Goal: Transaction & Acquisition: Purchase product/service

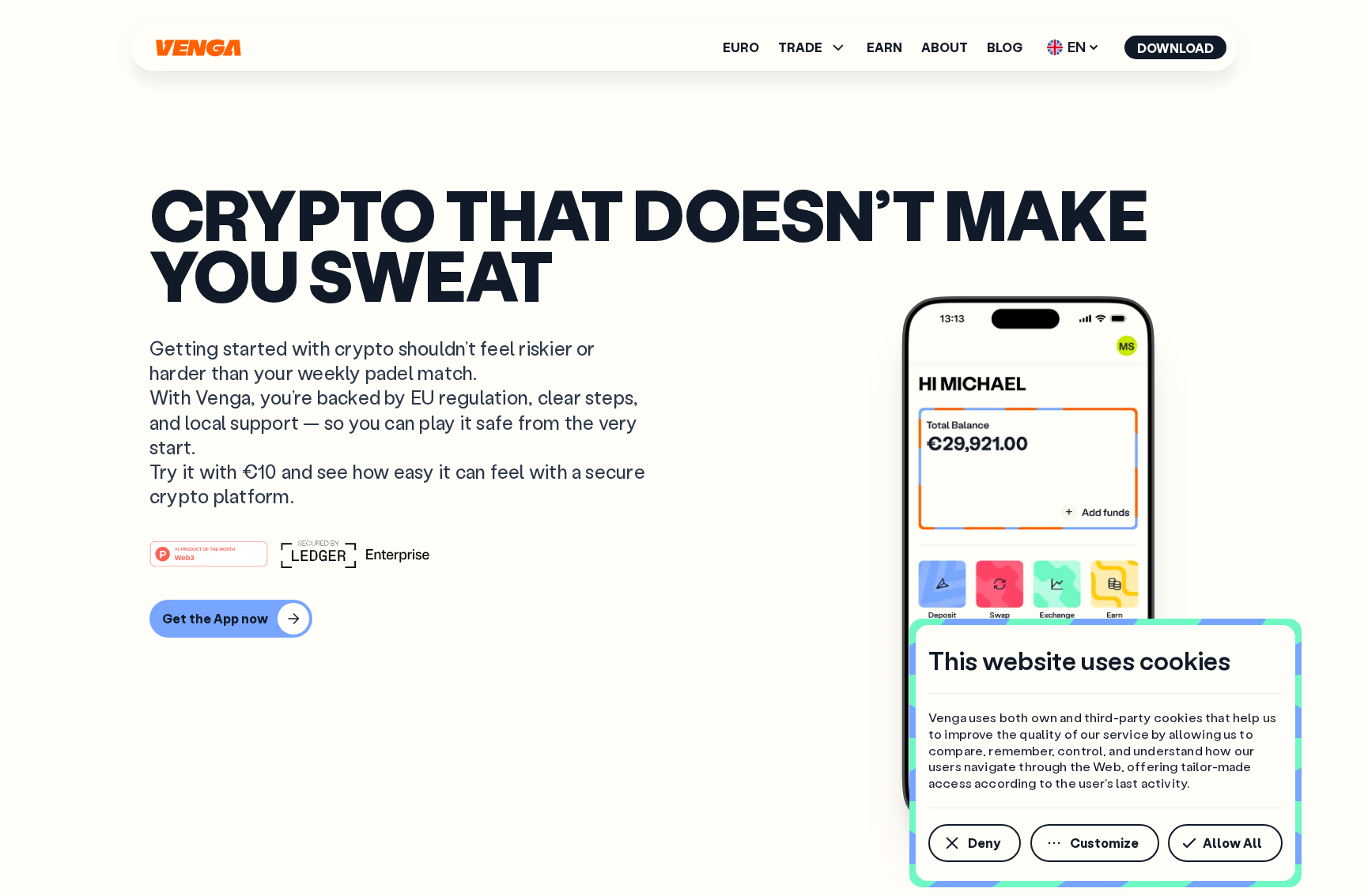
click at [1026, 722] on p "Venga uses both own and third-party cookies that help us to improve the quality…" at bounding box center [1105, 751] width 354 height 82
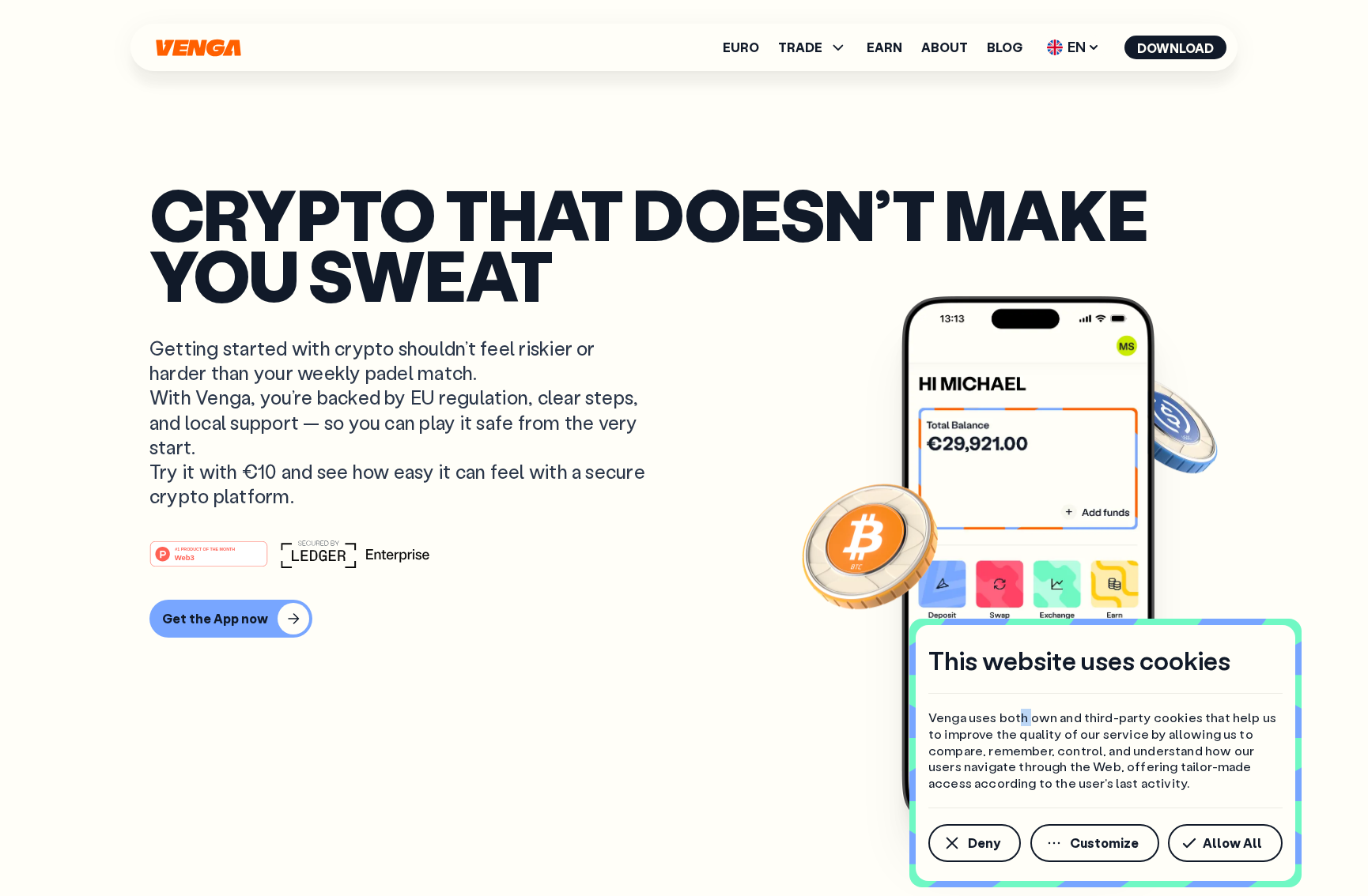
click at [1235, 858] on button "Allow All" at bounding box center [1226, 844] width 115 height 38
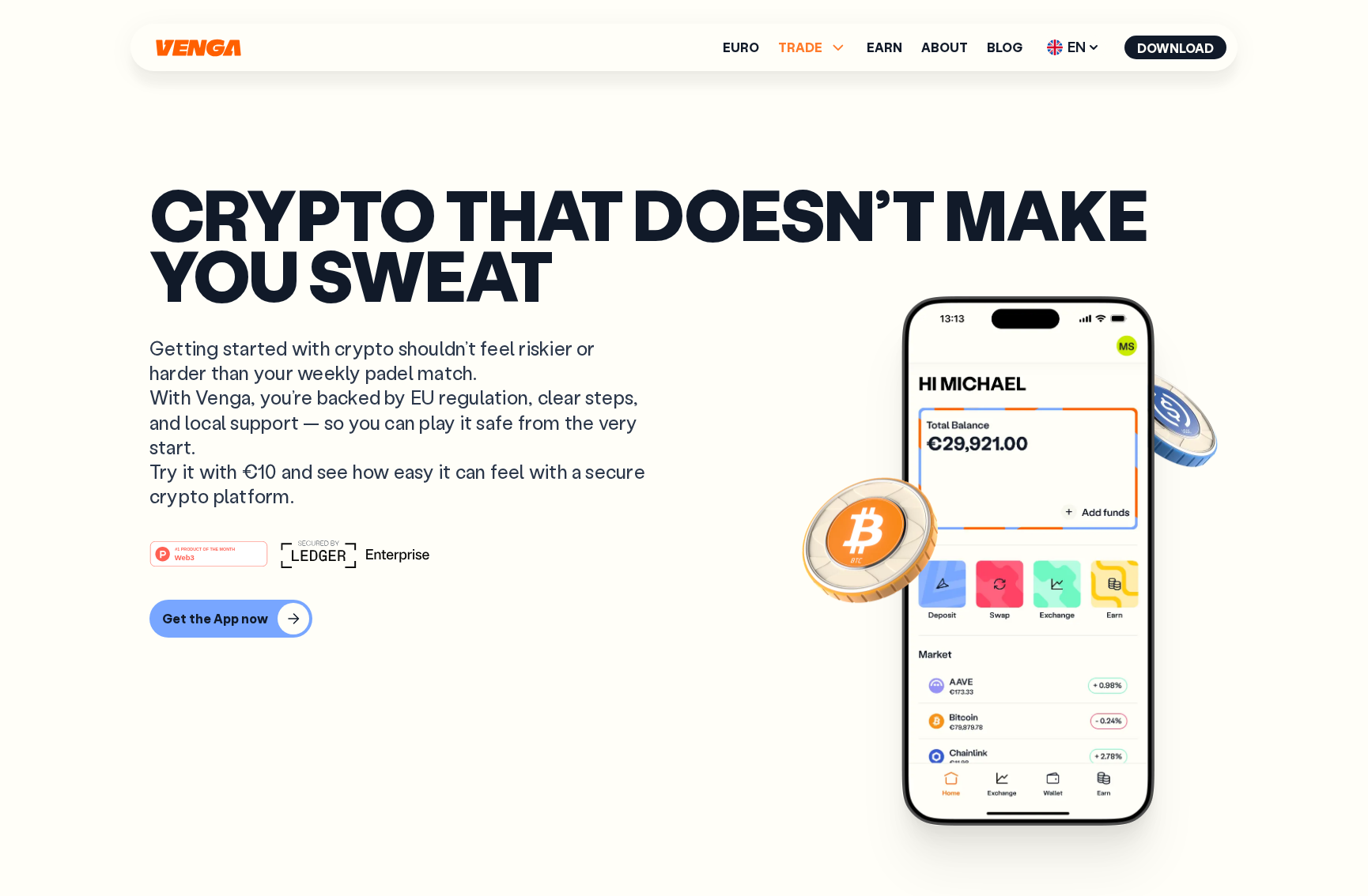
click at [803, 41] on span "TRADE" at bounding box center [800, 47] width 44 height 12
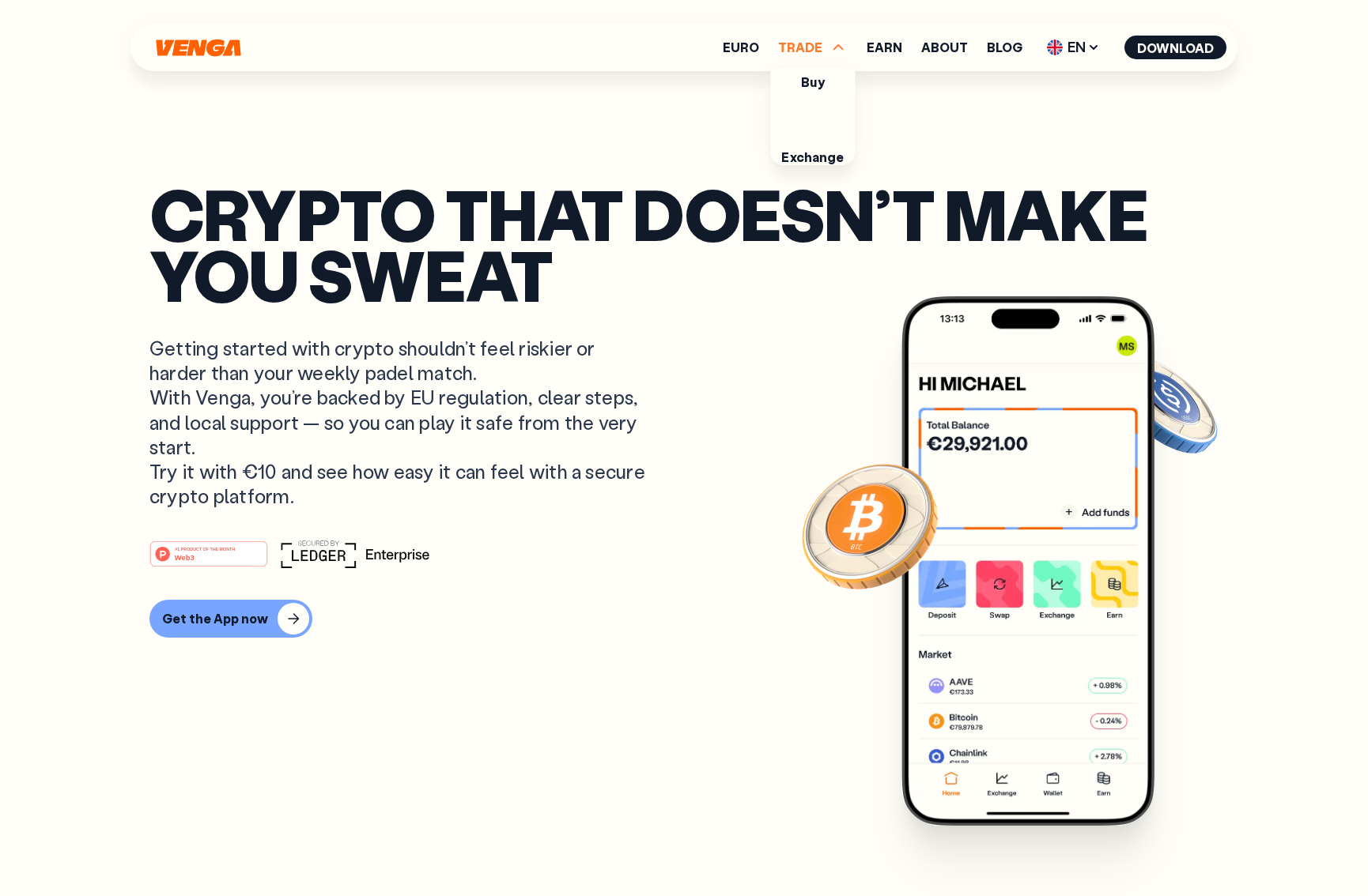
click at [832, 76] on ul "Buy Sell Swap Exchange" at bounding box center [812, 116] width 85 height 97
click at [820, 86] on link "Buy" at bounding box center [812, 81] width 23 height 16
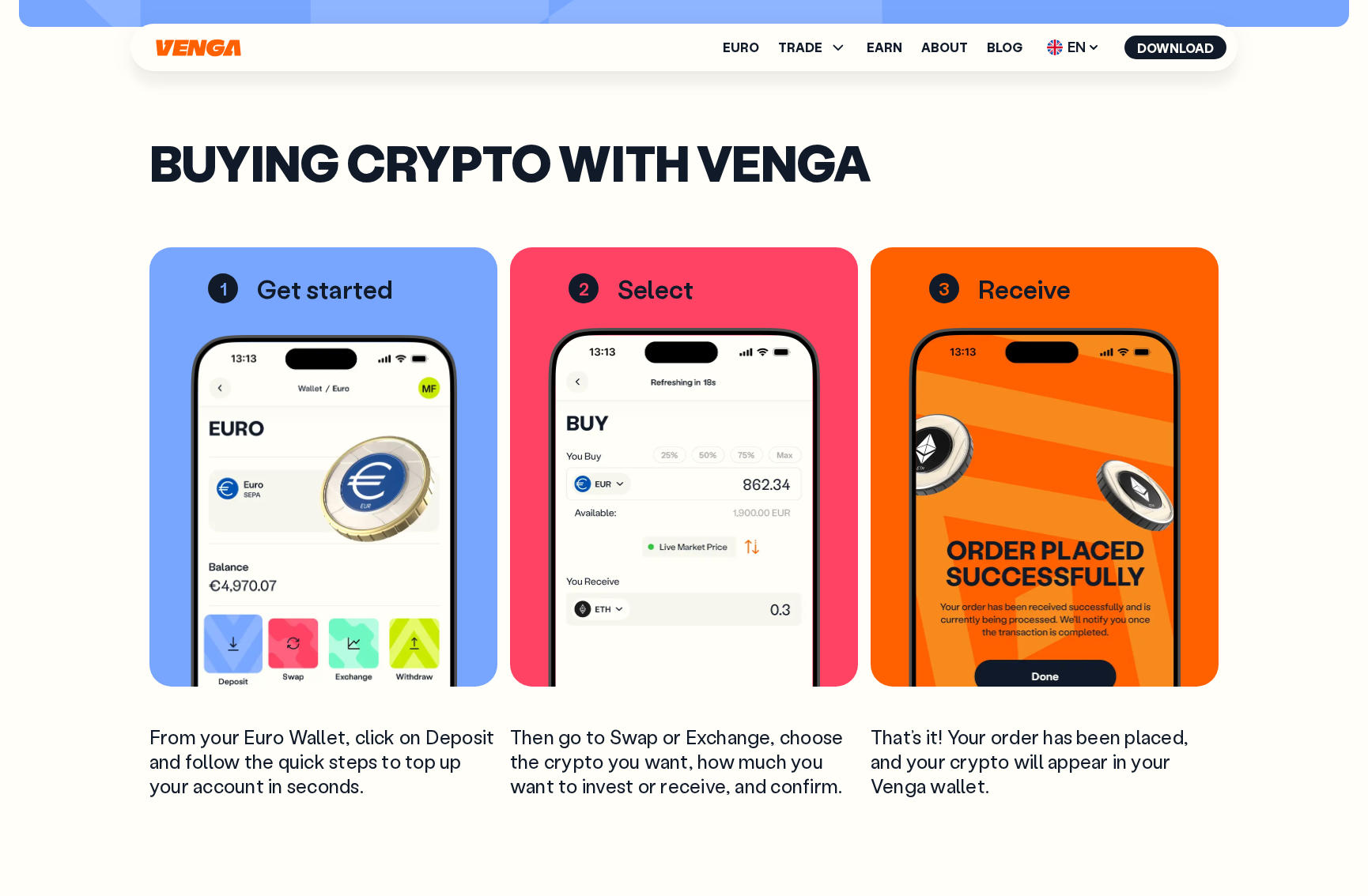
scroll to position [2424, 0]
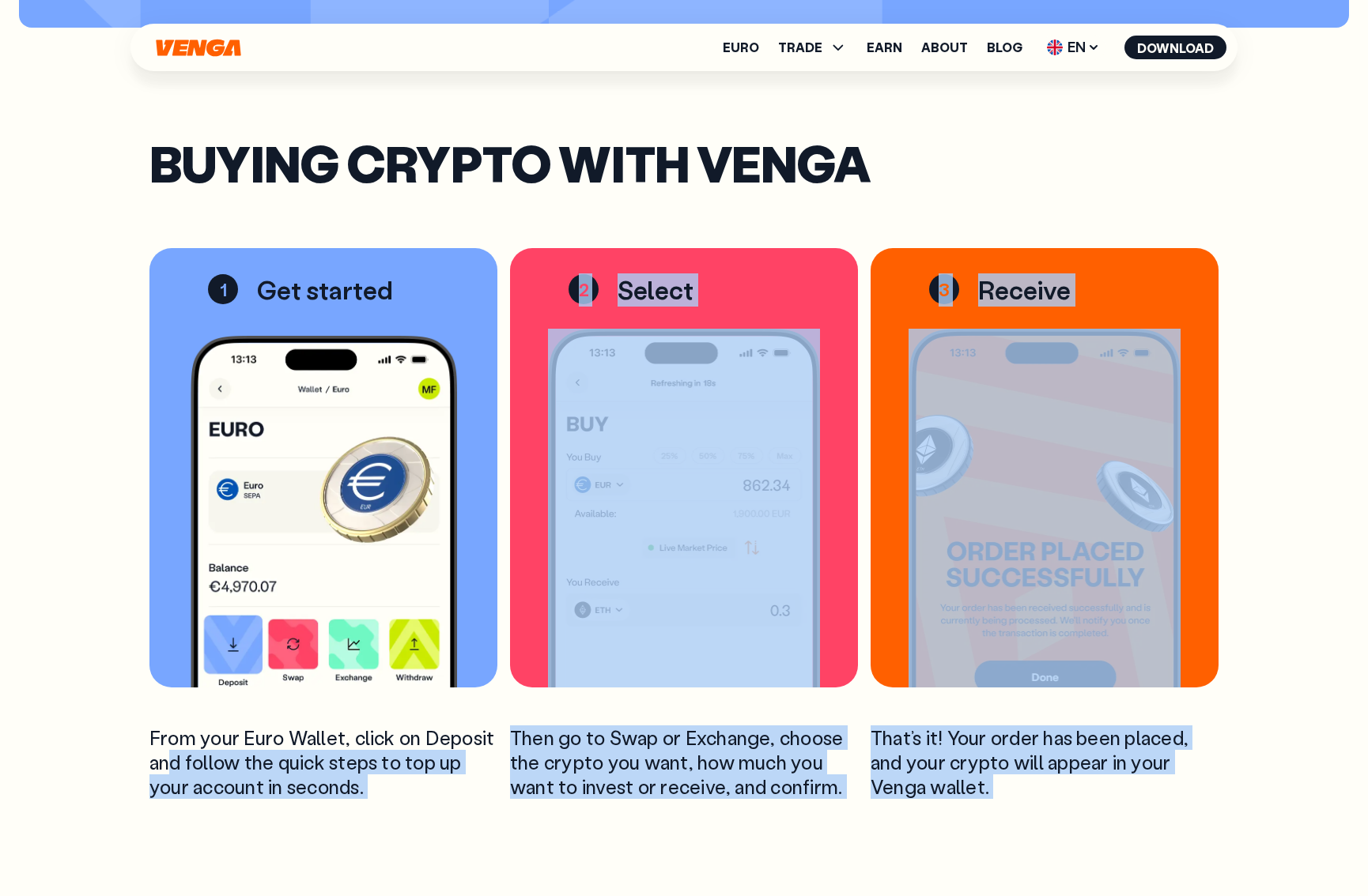
drag, startPoint x: 174, startPoint y: 760, endPoint x: 441, endPoint y: 810, distance: 271.6
click at [441, 810] on div "Buying crypto with Venga 1 Get started From your Euro Wallet, click on Deposit …" at bounding box center [684, 772] width 1139 height 1451
click at [368, 753] on p "From your Euro Wallet, click on Deposit and follow the quick steps to top up yo…" at bounding box center [324, 762] width 348 height 74
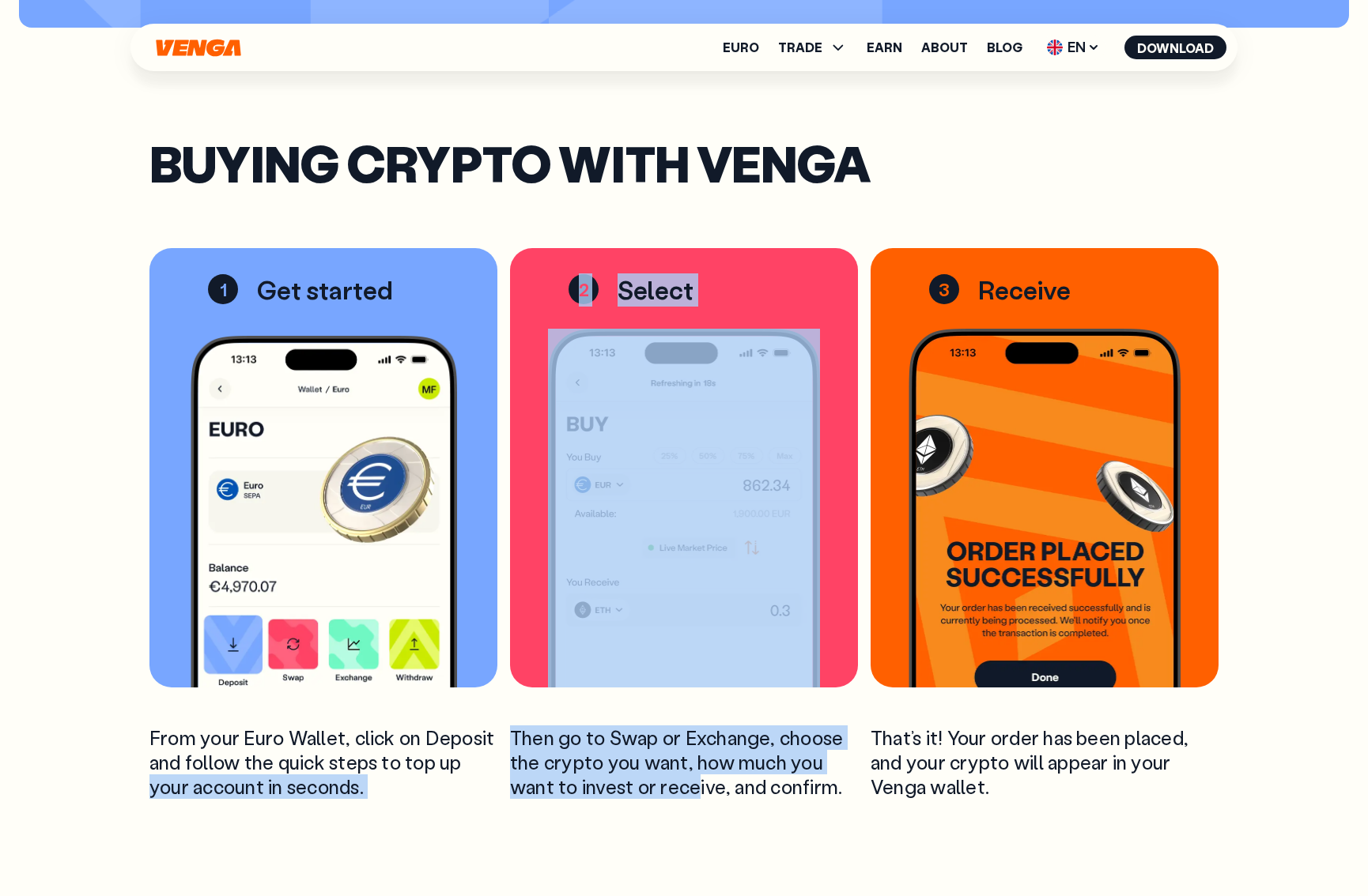
drag, startPoint x: 497, startPoint y: 757, endPoint x: 698, endPoint y: 796, distance: 204.7
click at [698, 796] on div "1 Get started From your Euro Wallet, click on Deposit and follow the quick step…" at bounding box center [684, 524] width 1069 height 552
click at [697, 796] on p "Then go to Swap or Exchange, choose the crypto you want, how much you want to i…" at bounding box center [684, 762] width 348 height 74
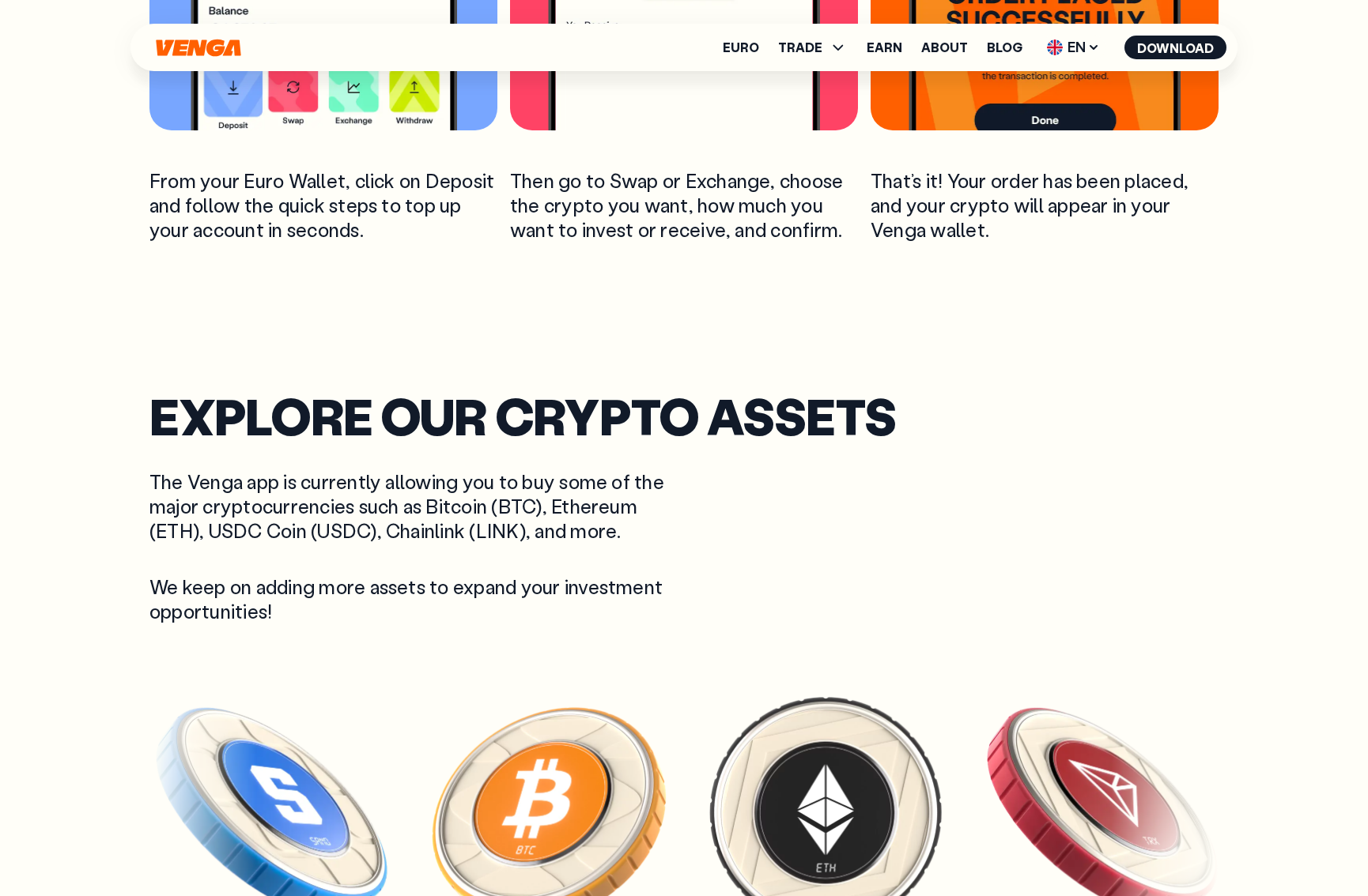
scroll to position [2982, 0]
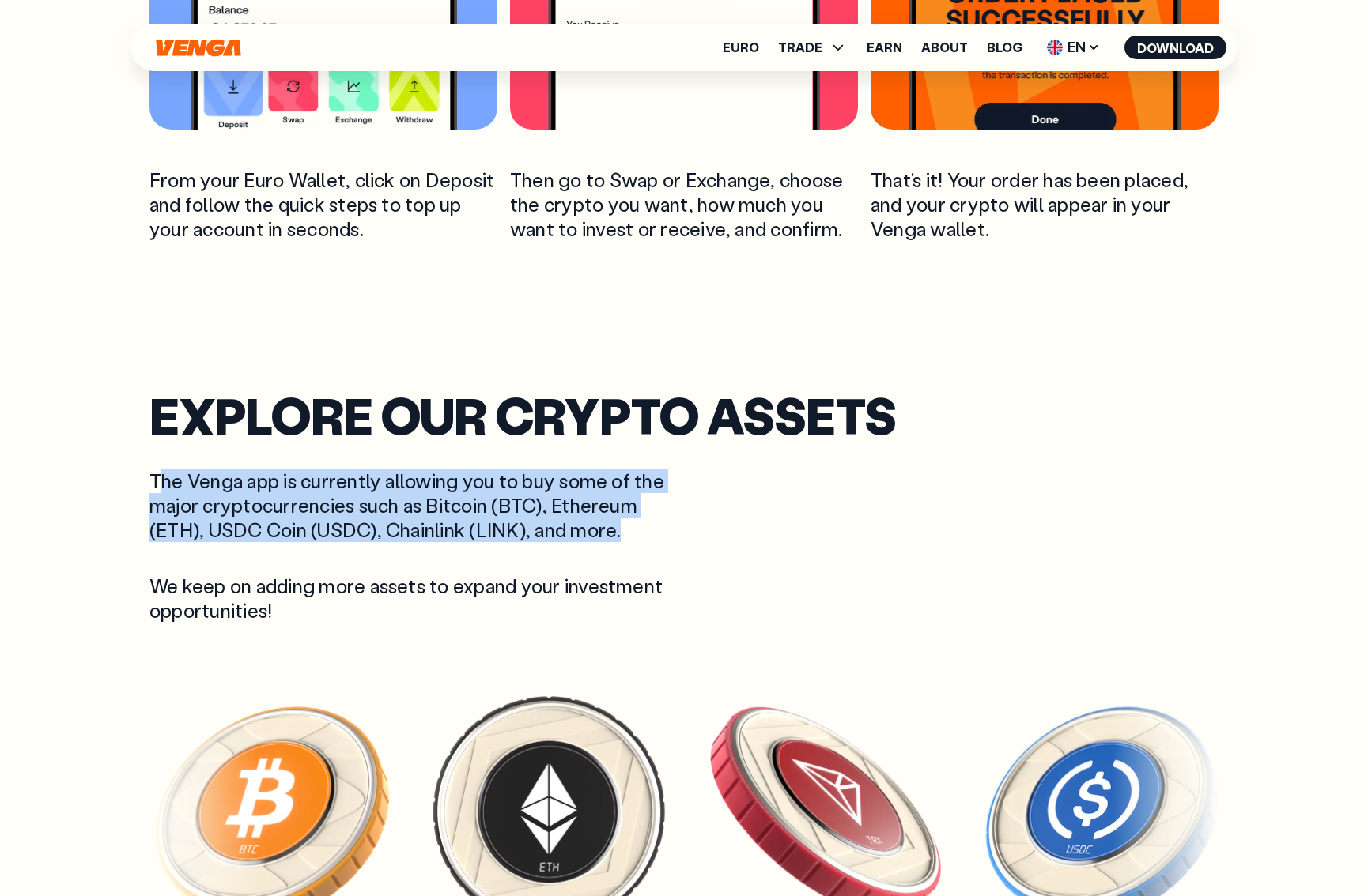
drag, startPoint x: 166, startPoint y: 490, endPoint x: 633, endPoint y: 529, distance: 468.6
click at [633, 529] on p "The Venga app is currently allowing you to buy some of the major cryptocurrenci…" at bounding box center [409, 506] width 518 height 74
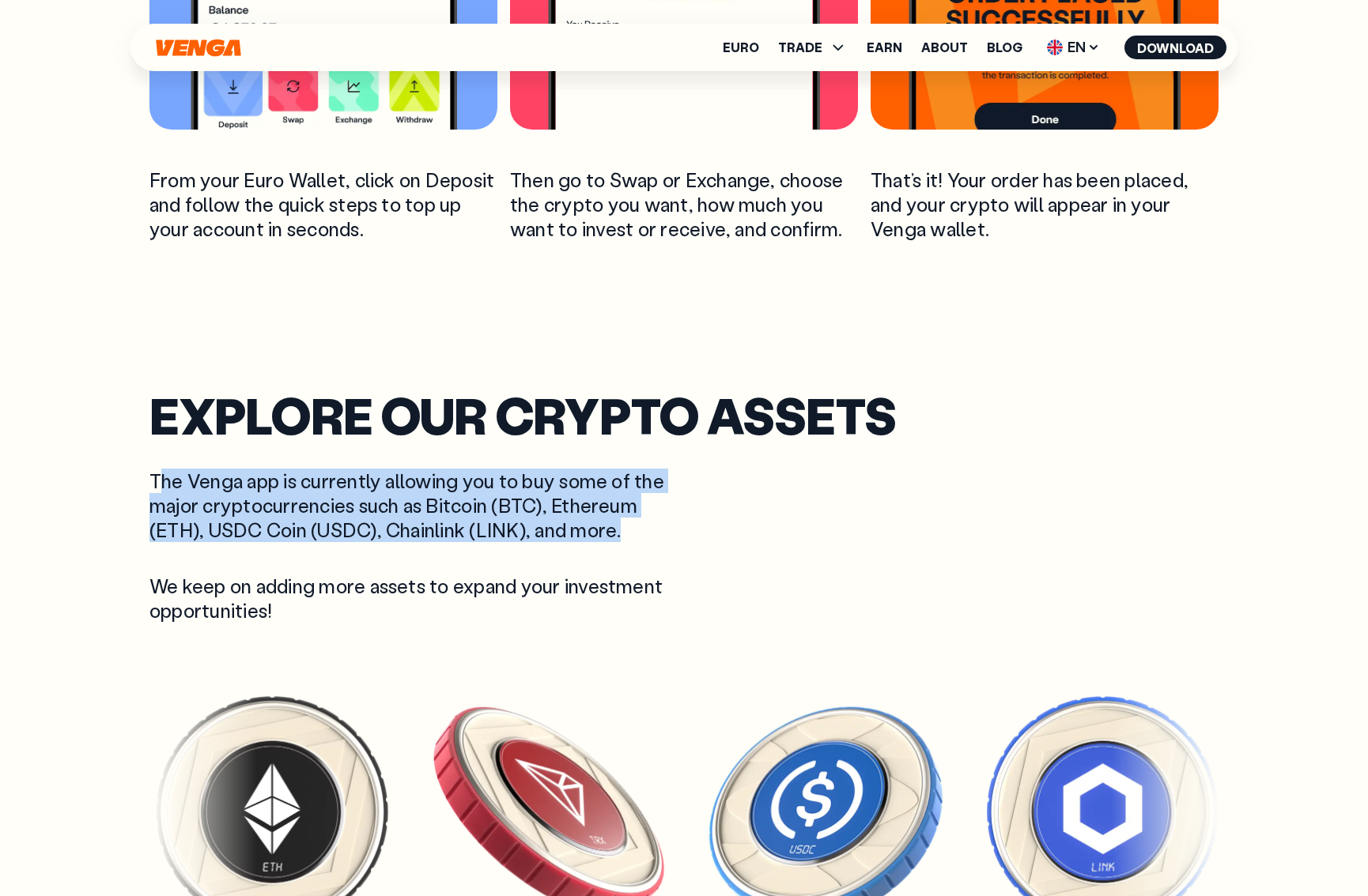
click at [633, 529] on p "The Venga app is currently allowing you to buy some of the major cryptocurrenci…" at bounding box center [409, 506] width 518 height 74
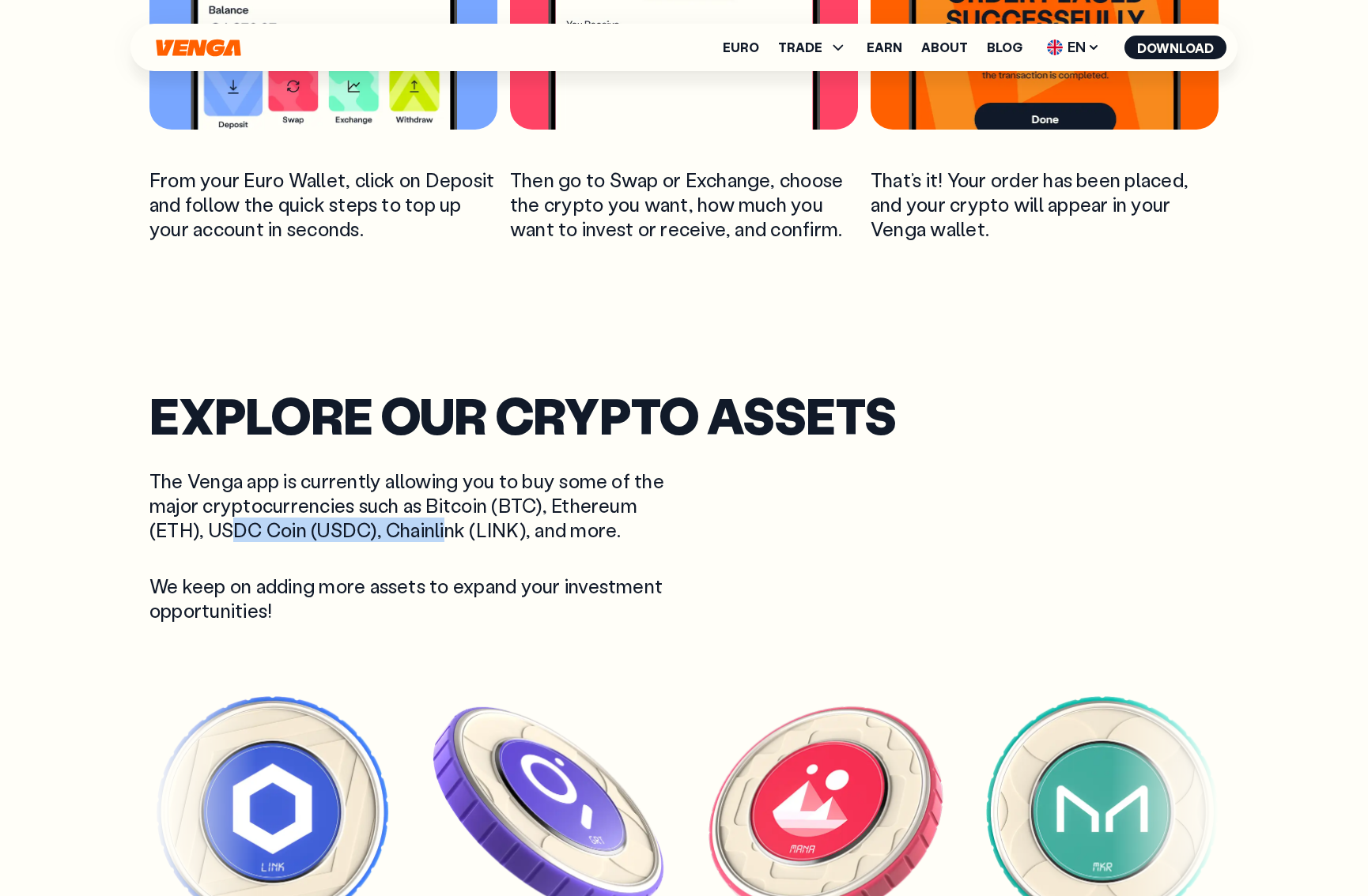
drag, startPoint x: 275, startPoint y: 528, endPoint x: 462, endPoint y: 535, distance: 187.1
click at [460, 536] on p "The Venga app is currently allowing you to buy some of the major cryptocurrenci…" at bounding box center [409, 506] width 518 height 74
click at [462, 535] on p "The Venga app is currently allowing you to buy some of the major cryptocurrenci…" at bounding box center [409, 506] width 518 height 74
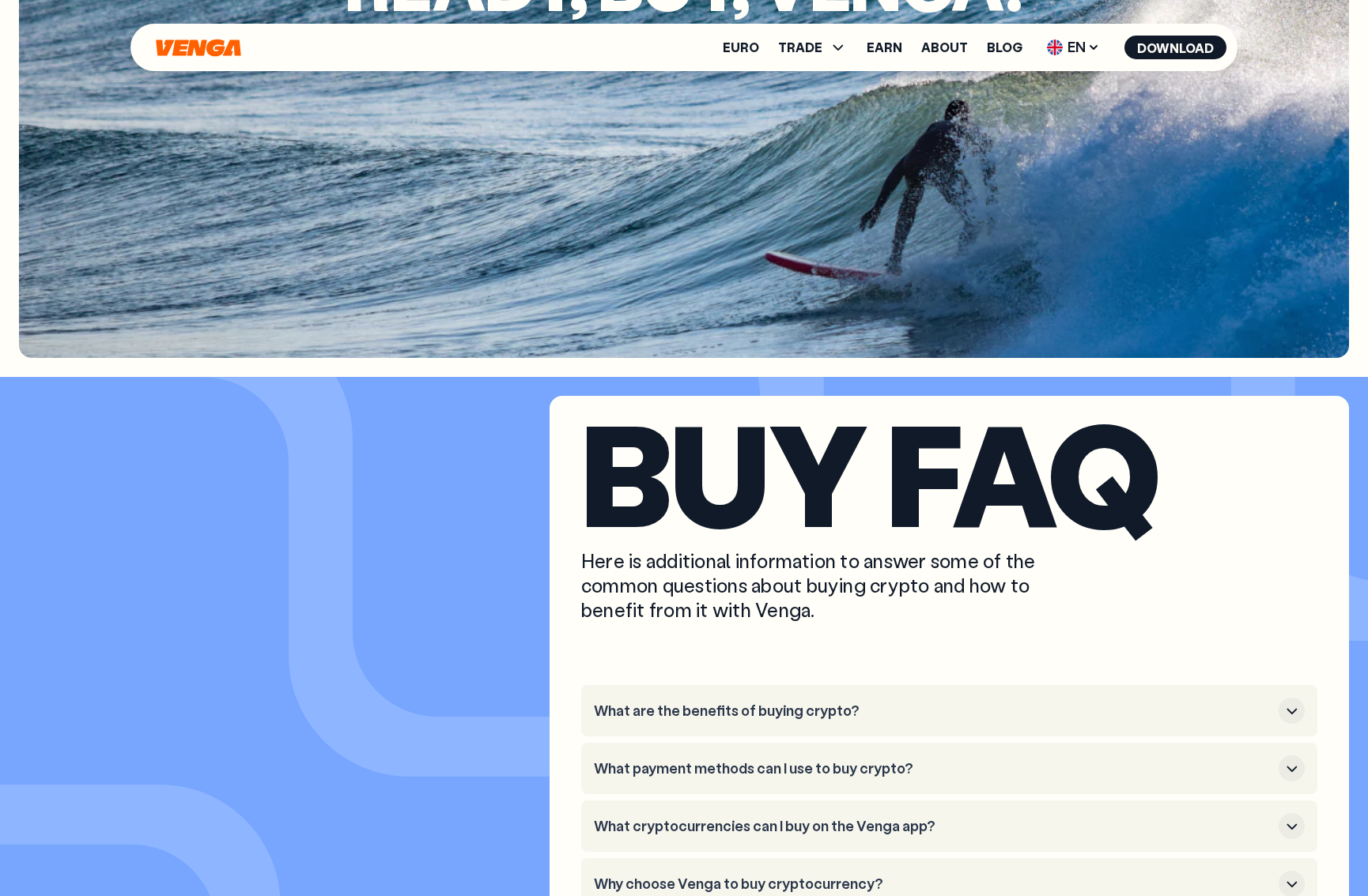
scroll to position [4125, 0]
click at [1063, 717] on h3 "What are the benefits of buying crypto?" at bounding box center [933, 711] width 679 height 17
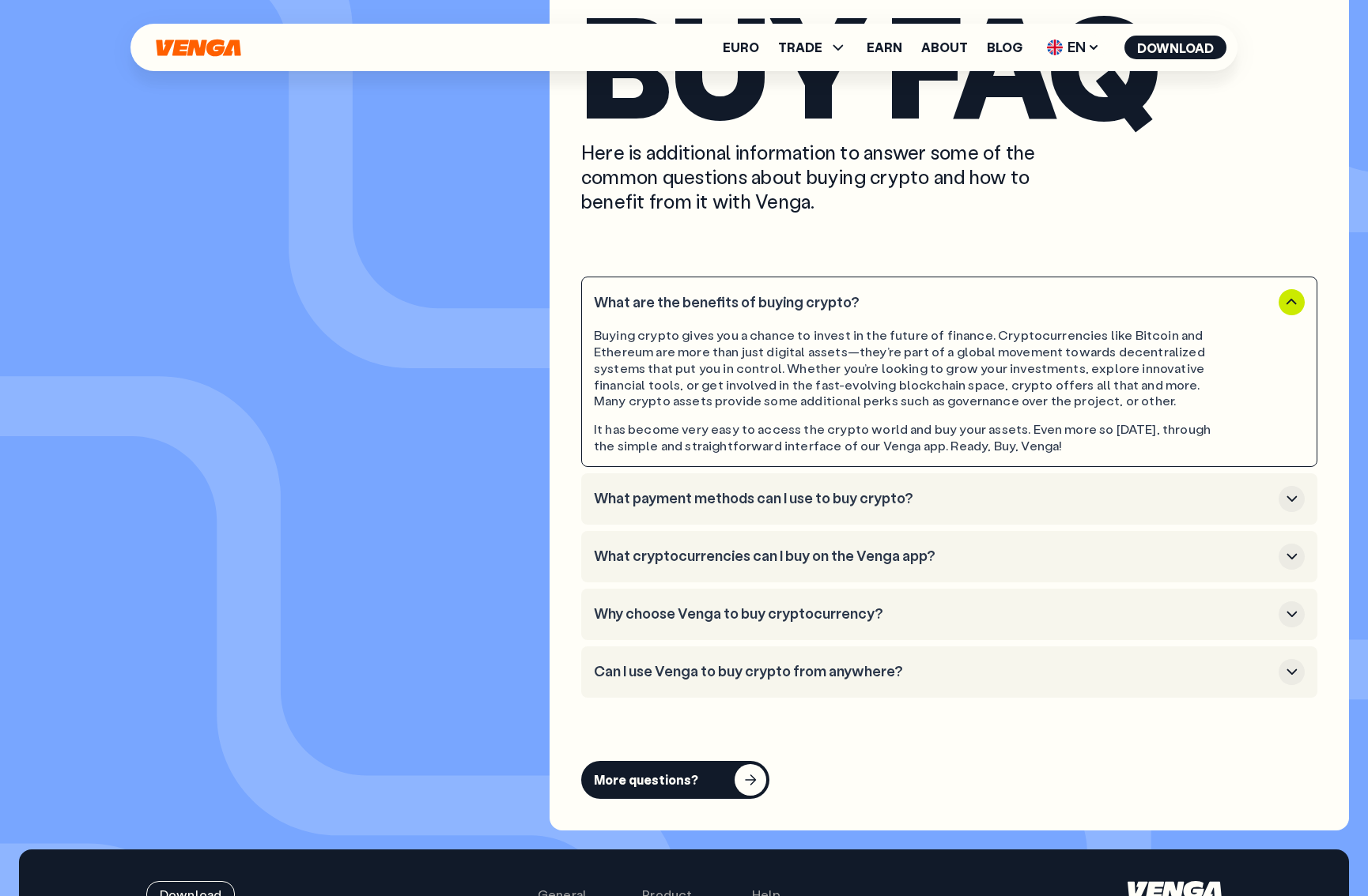
scroll to position [4534, 0]
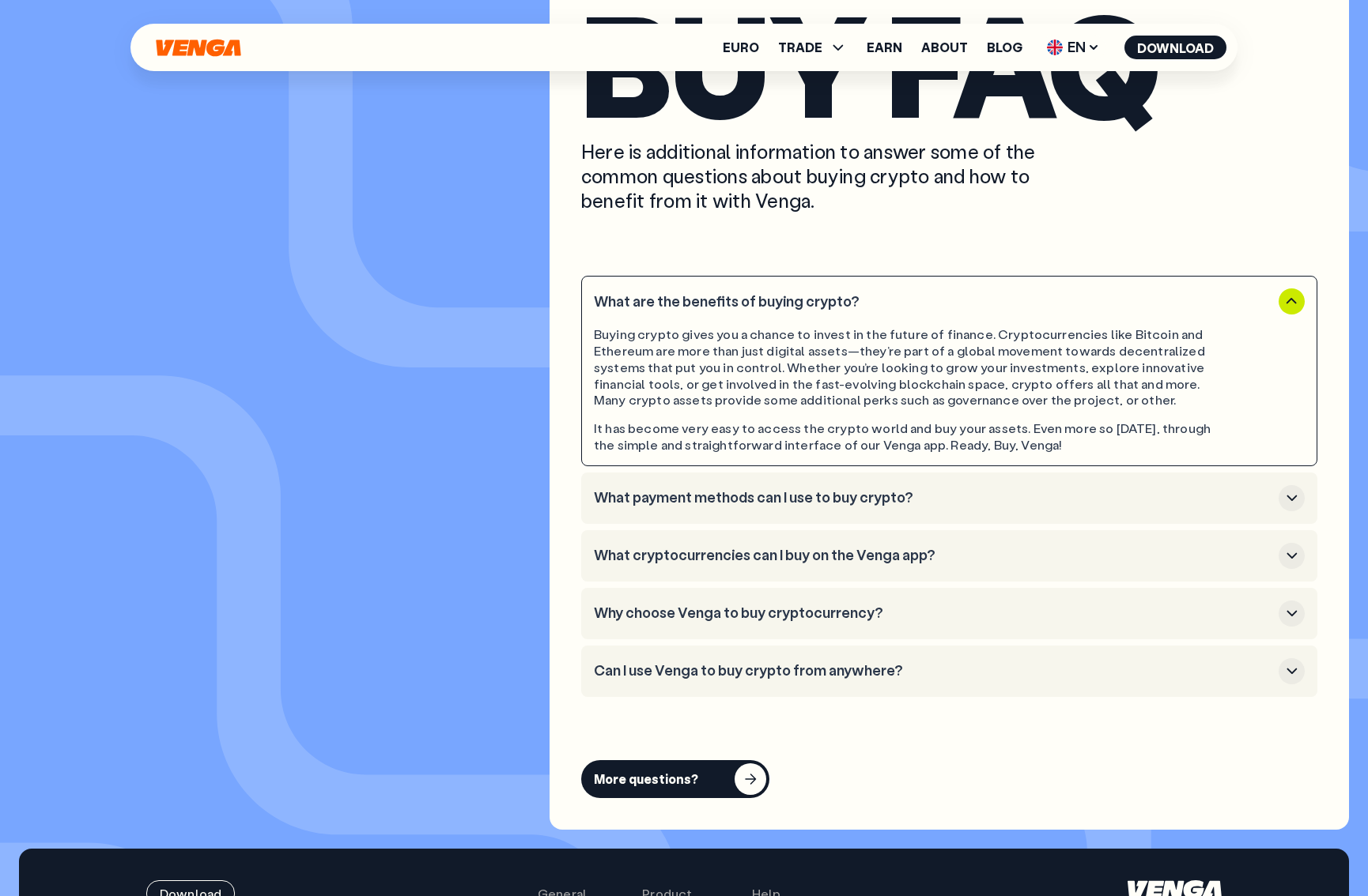
click at [809, 671] on h3 "Can I use Venga to buy crypto from anywhere?" at bounding box center [933, 671] width 679 height 17
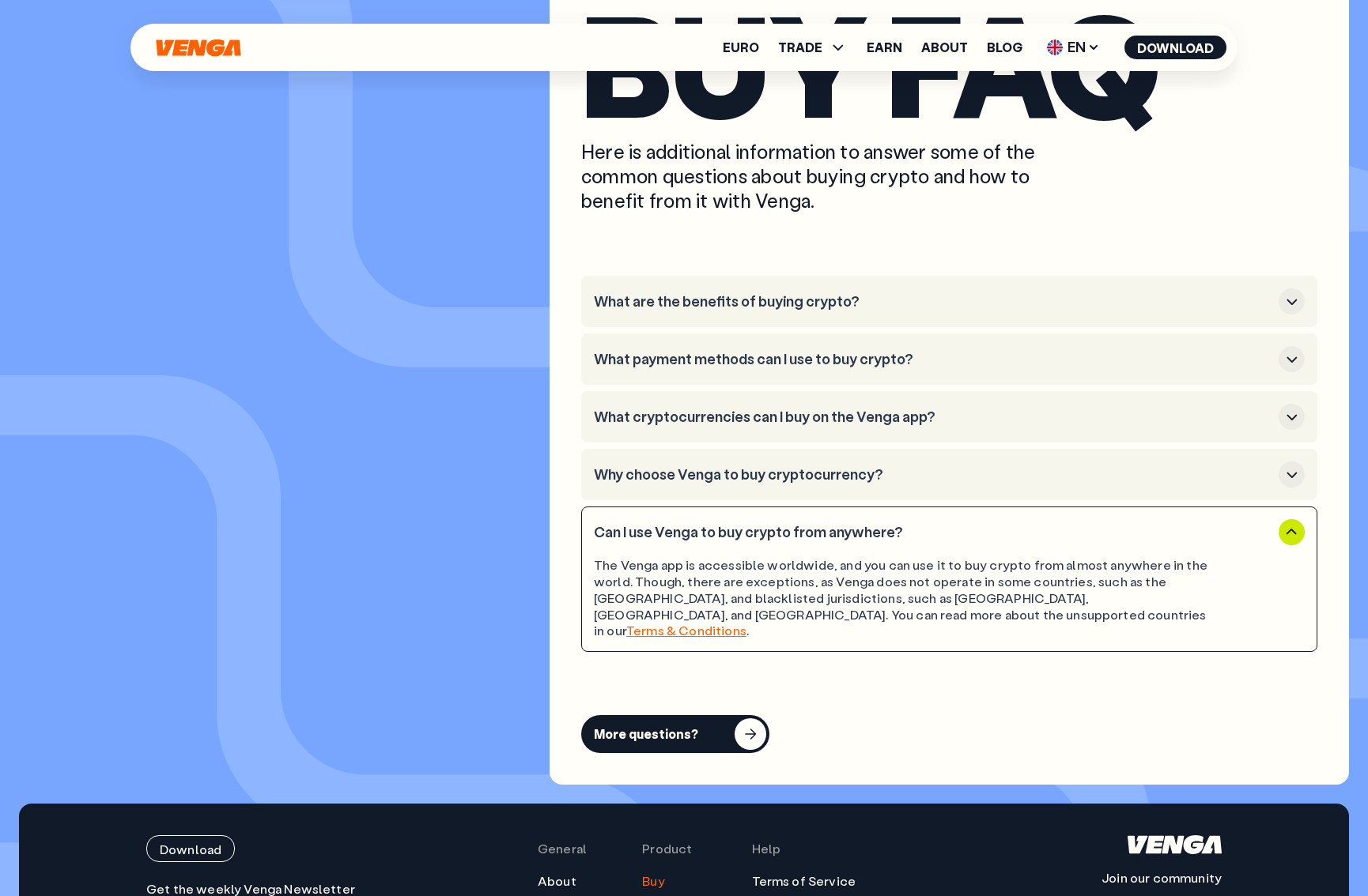
click at [675, 535] on h3 "Can I use Venga to buy crypto from anywhere?" at bounding box center [933, 532] width 679 height 17
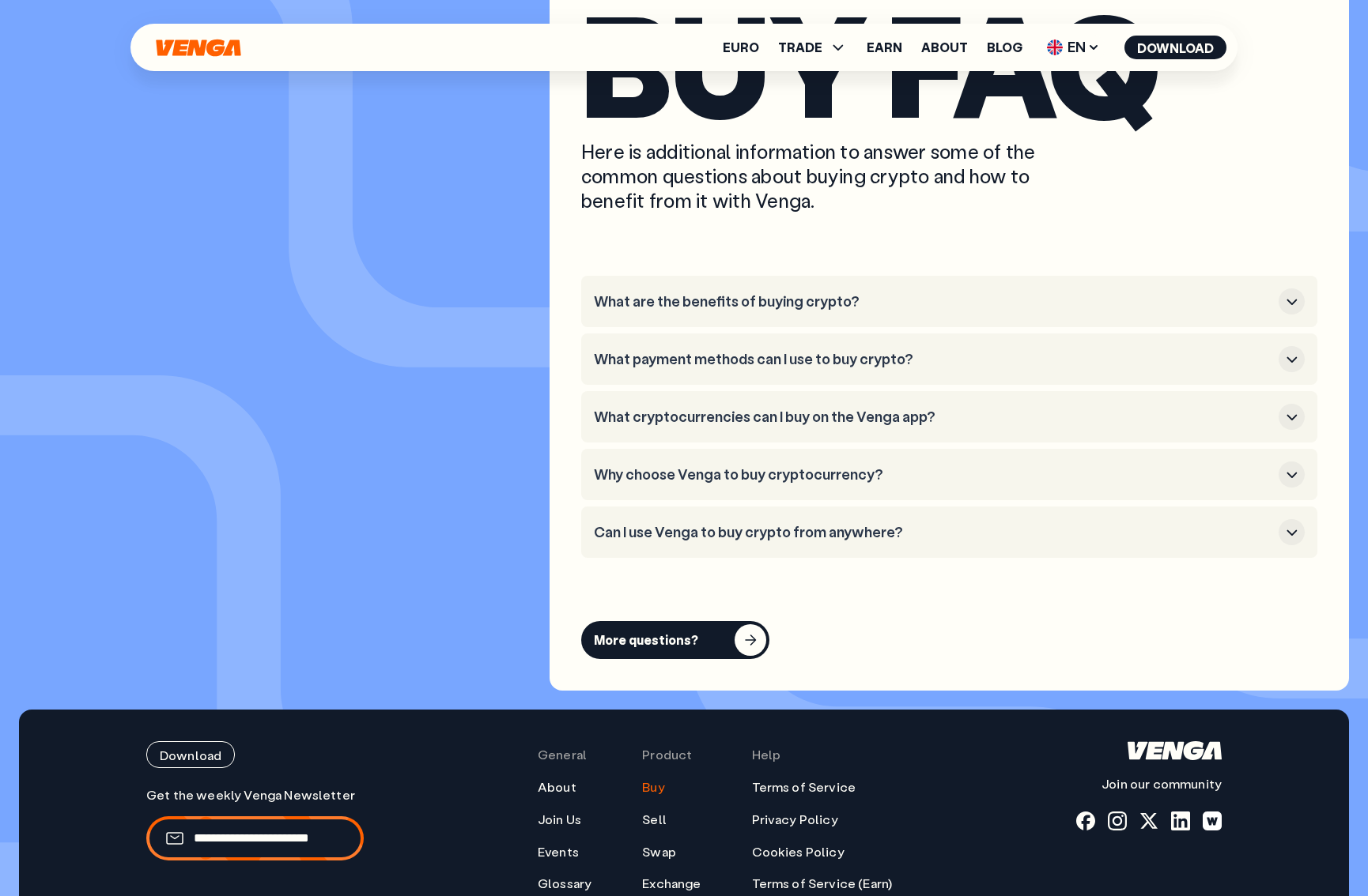
click at [705, 474] on h3 "Why choose Venga to buy cryptocurrency?" at bounding box center [933, 475] width 679 height 17
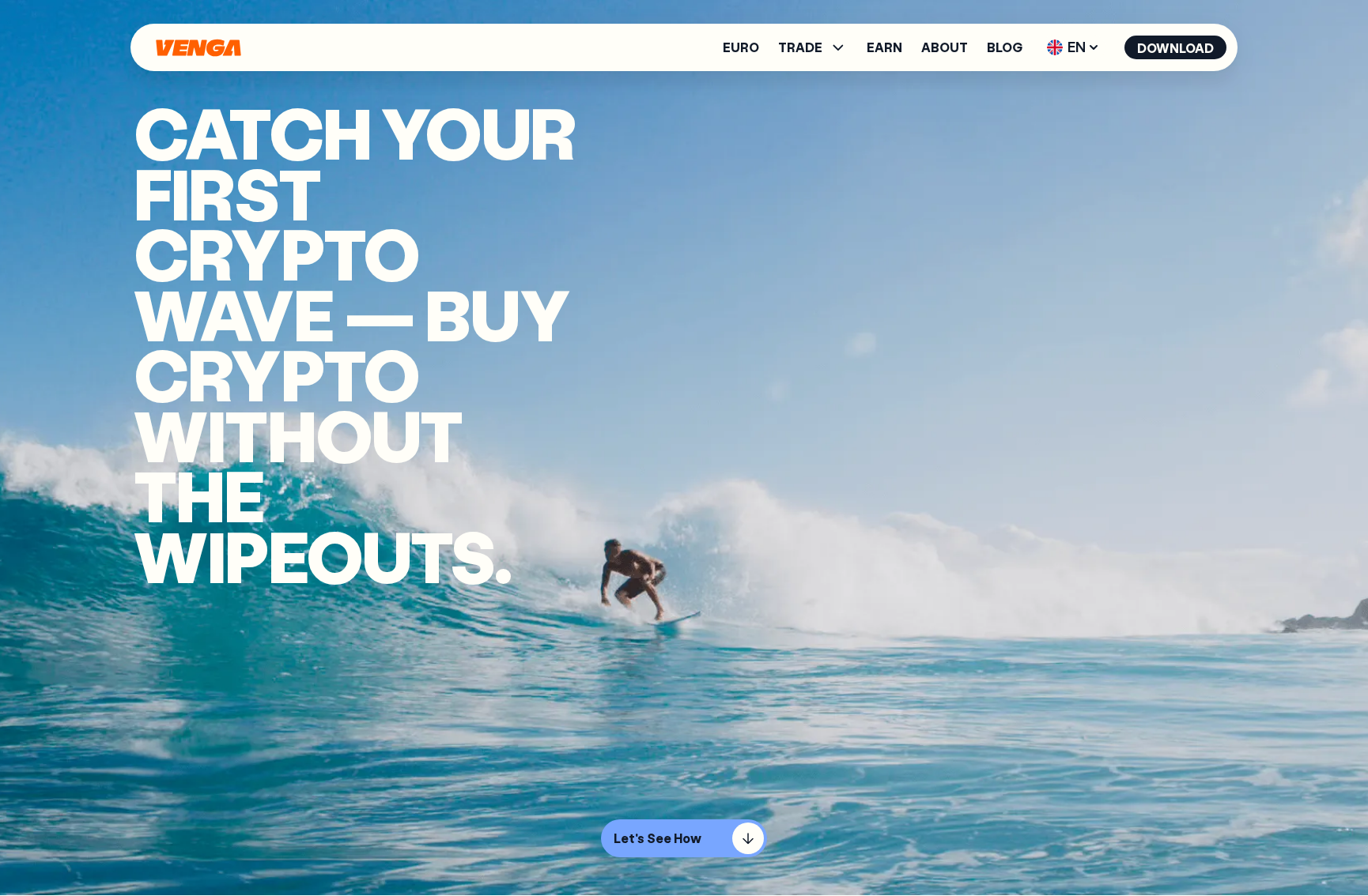
scroll to position [0, 0]
click at [183, 50] on icon "Home" at bounding box center [199, 48] width 89 height 18
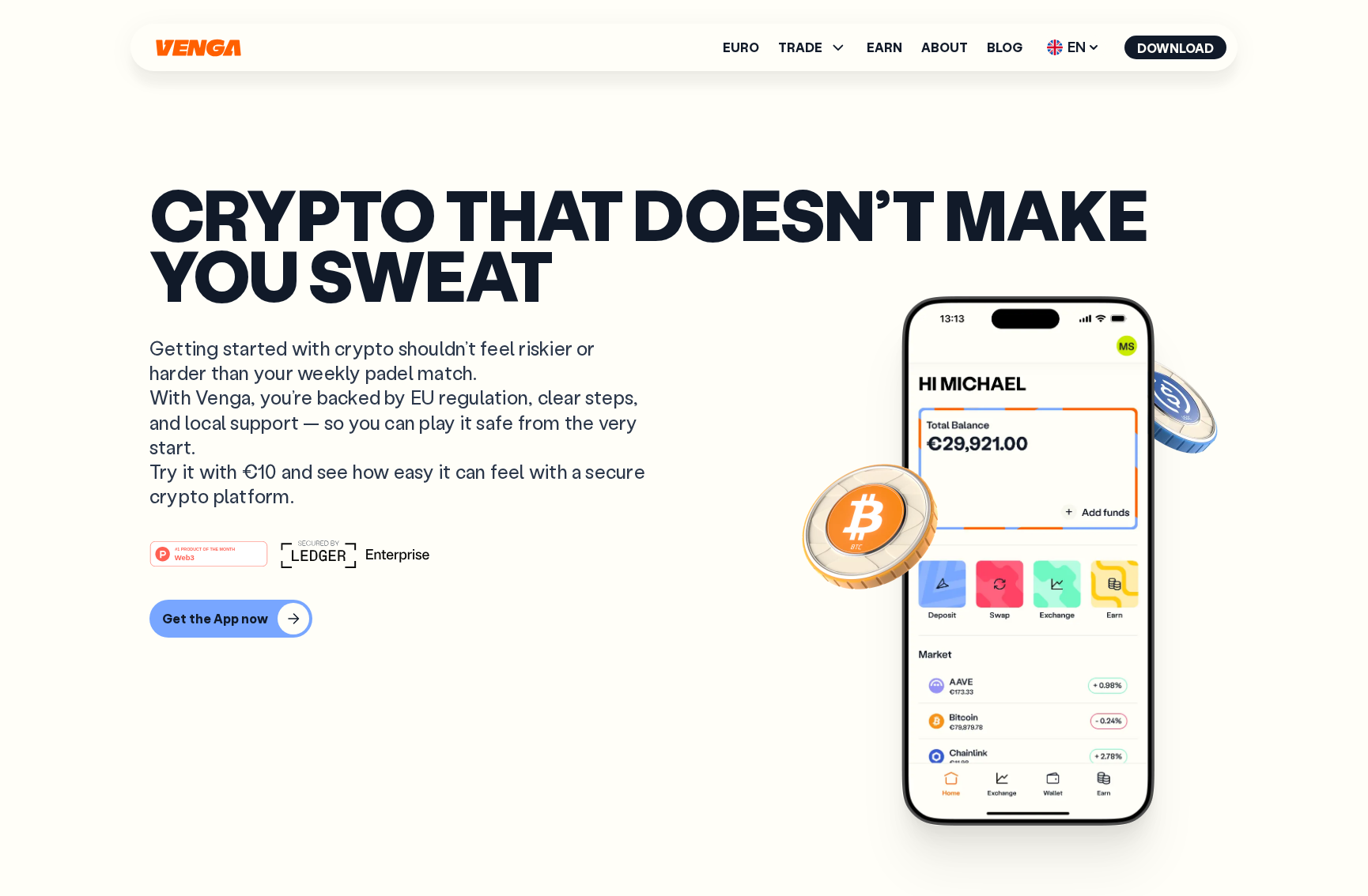
scroll to position [7, 0]
drag, startPoint x: 145, startPoint y: 349, endPoint x: 368, endPoint y: 503, distance: 271.0
click at [617, 496] on p "Getting started with crypto shouldn’t feel riskier or harder than your weekly p…" at bounding box center [400, 422] width 500 height 173
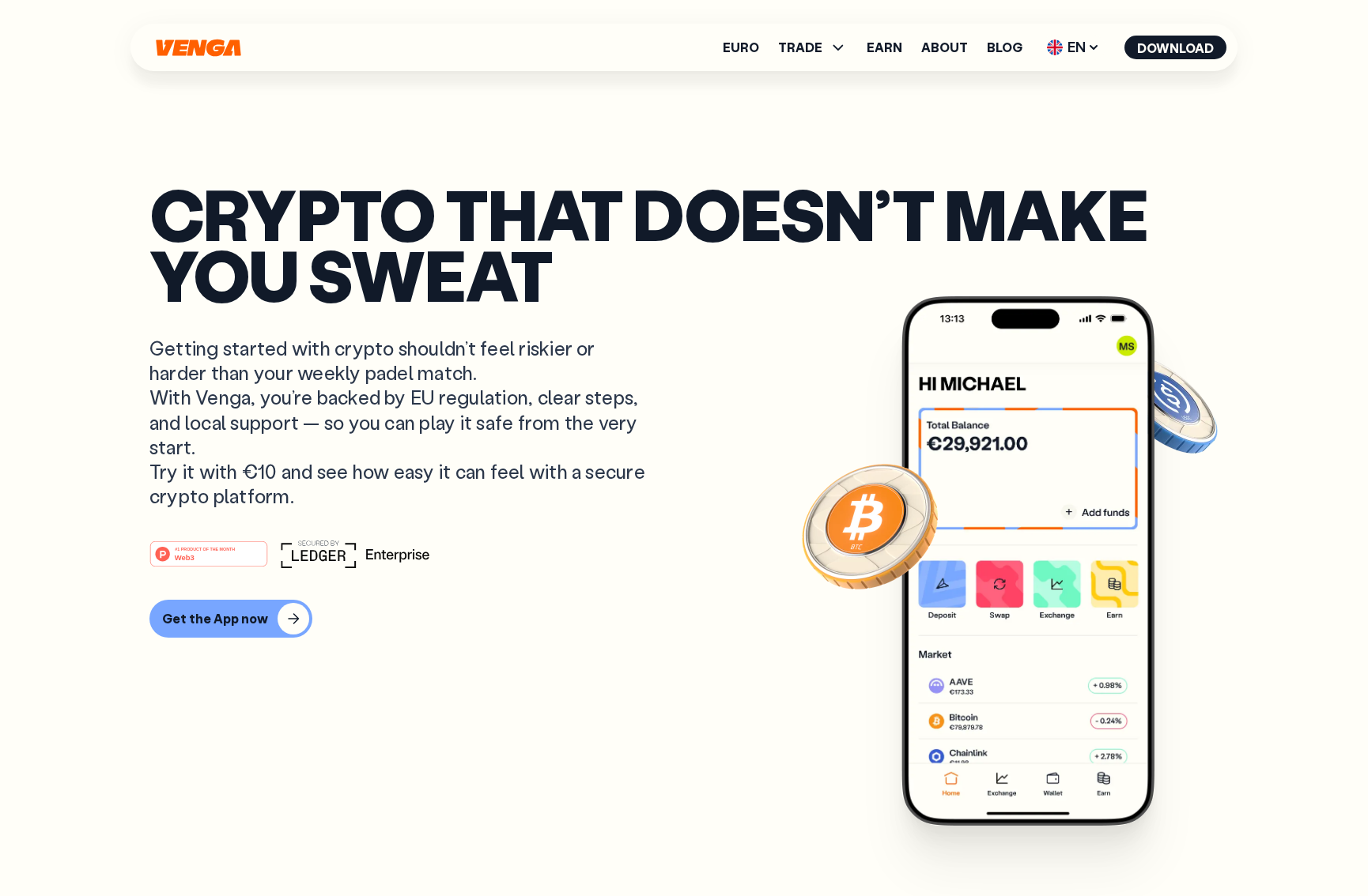
click at [256, 500] on p "Getting started with crypto shouldn’t feel riskier or harder than your weekly p…" at bounding box center [400, 422] width 500 height 173
drag, startPoint x: 361, startPoint y: 498, endPoint x: 323, endPoint y: 494, distance: 38.2
click at [323, 494] on p "Getting started with crypto shouldn’t feel riskier or harder than your weekly p…" at bounding box center [400, 422] width 500 height 173
drag, startPoint x: 279, startPoint y: 459, endPoint x: 147, endPoint y: 353, distance: 169.3
